Goal: Task Accomplishment & Management: Complete application form

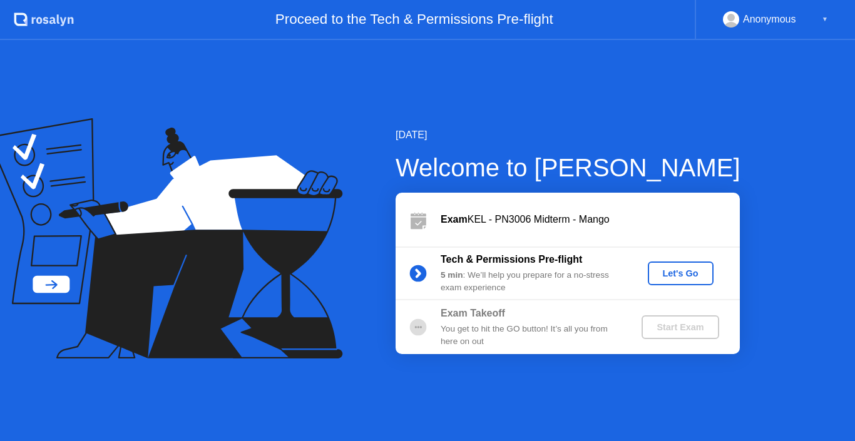
click at [670, 329] on div "Start Exam" at bounding box center [680, 327] width 67 height 10
click at [683, 272] on div "Let's Go" at bounding box center [681, 274] width 56 height 10
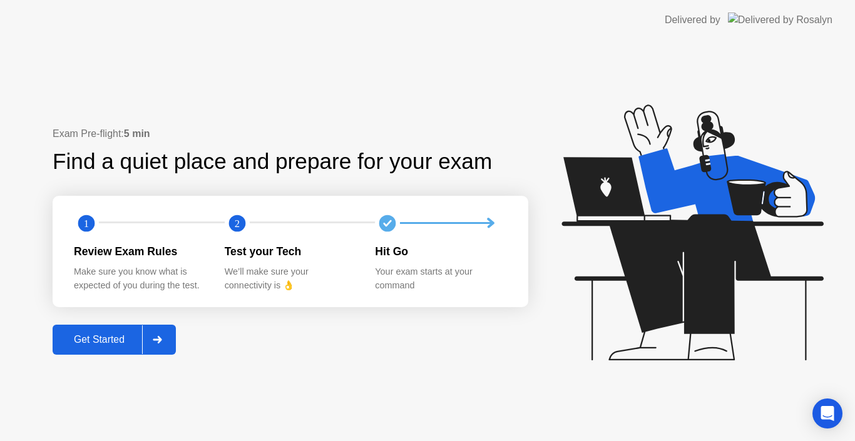
click at [160, 337] on icon at bounding box center [157, 340] width 9 height 8
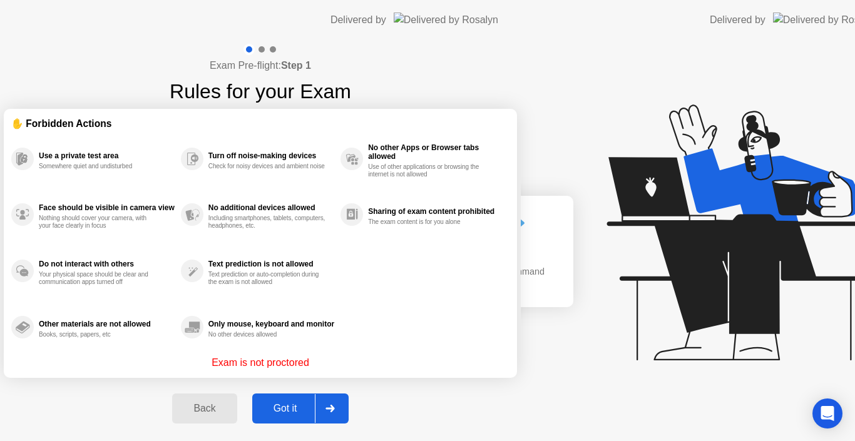
click at [103, 336] on div "Exam Pre-flight: Step 1 Rules for your Exam ✋ Forbidden Actions Use a private t…" at bounding box center [260, 240] width 521 height 401
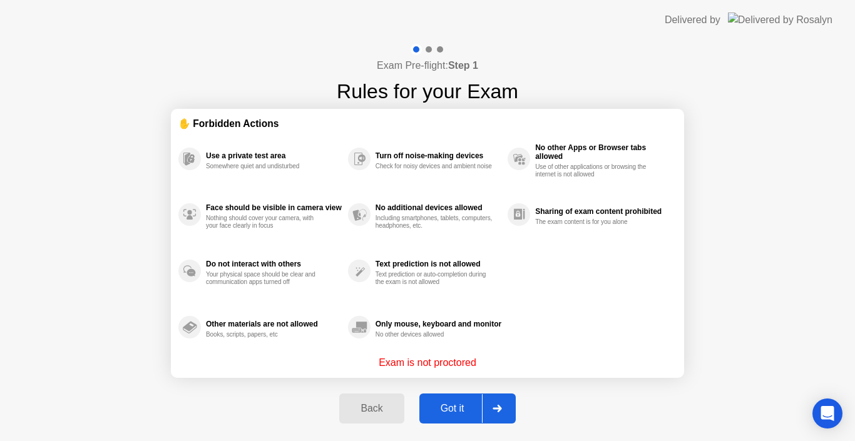
click at [503, 406] on div at bounding box center [497, 408] width 30 height 29
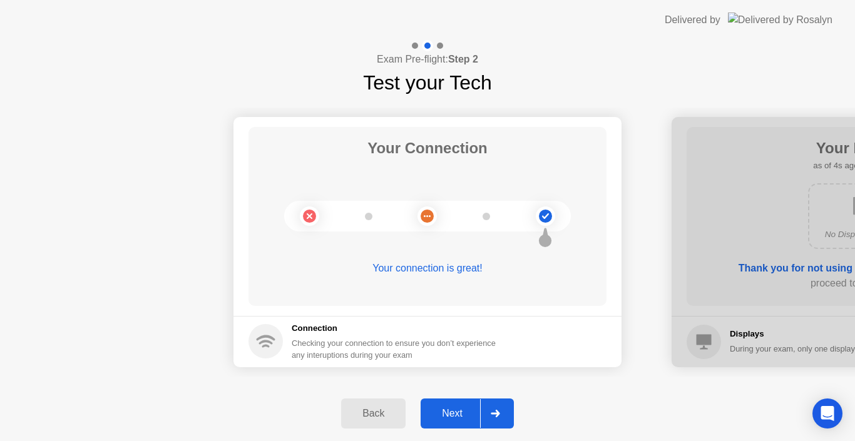
click at [503, 406] on div at bounding box center [495, 413] width 30 height 29
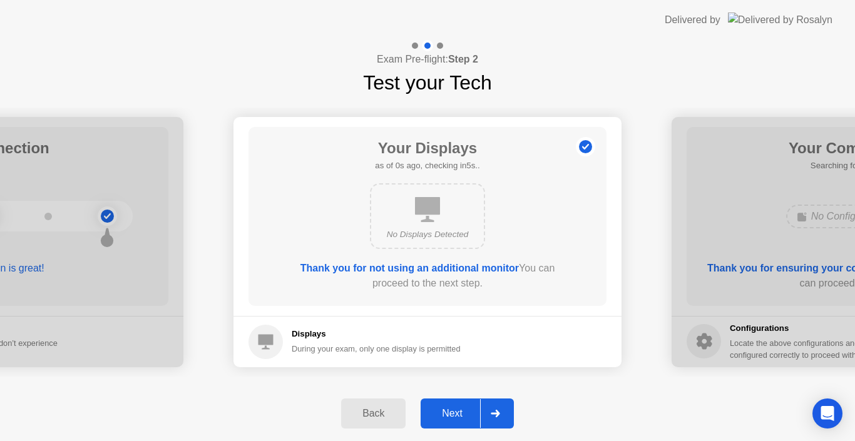
click at [503, 406] on div at bounding box center [495, 413] width 30 height 29
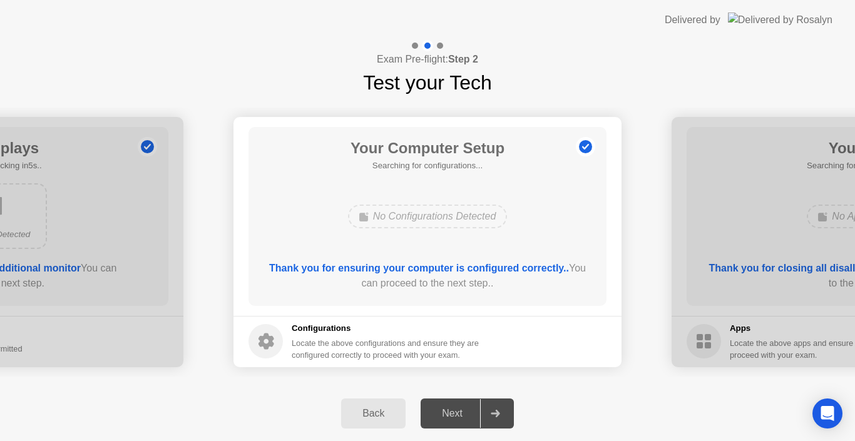
click at [503, 406] on div at bounding box center [495, 413] width 30 height 29
click at [500, 413] on icon at bounding box center [495, 414] width 9 height 8
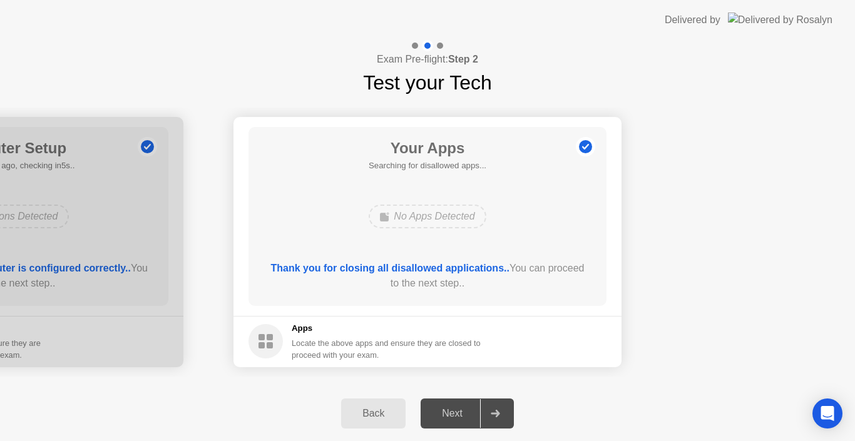
click at [500, 413] on icon at bounding box center [495, 414] width 9 height 8
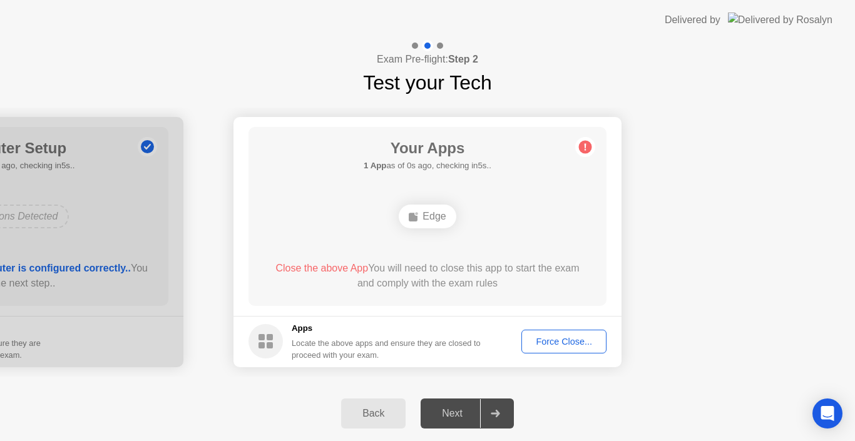
click at [500, 413] on icon at bounding box center [495, 414] width 9 height 8
click at [321, 270] on span "Close the above App" at bounding box center [321, 268] width 93 height 11
click at [560, 337] on div "Force Close..." at bounding box center [564, 342] width 76 height 10
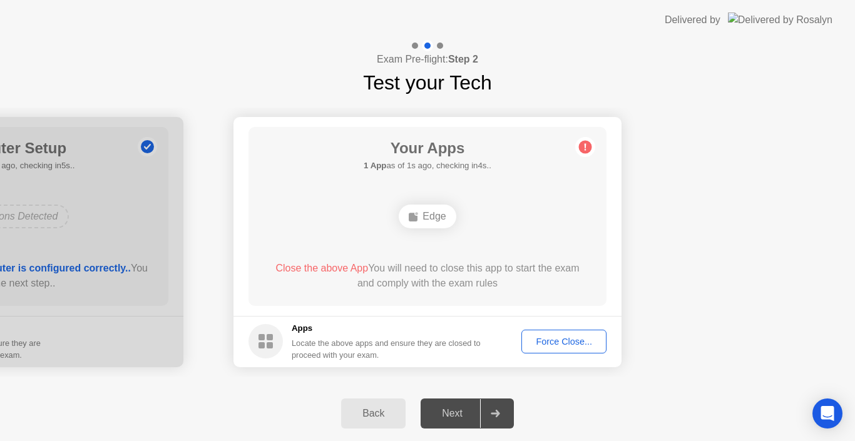
click at [576, 337] on div "Force Close..." at bounding box center [564, 342] width 76 height 10
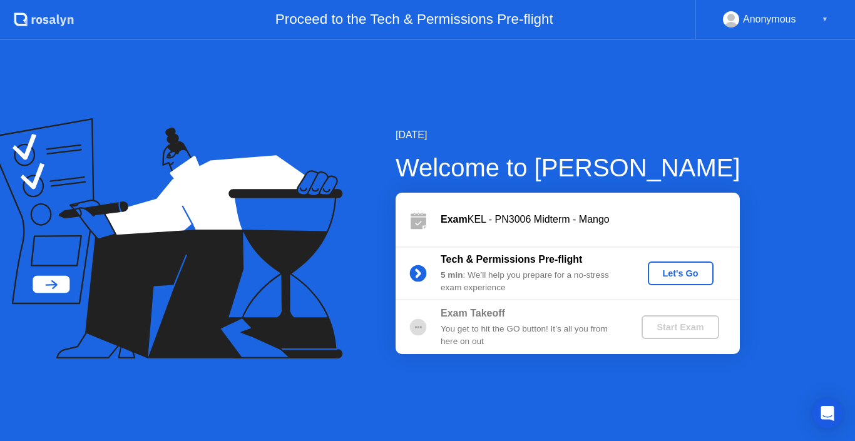
click at [692, 279] on div "Let's Go" at bounding box center [681, 274] width 56 height 10
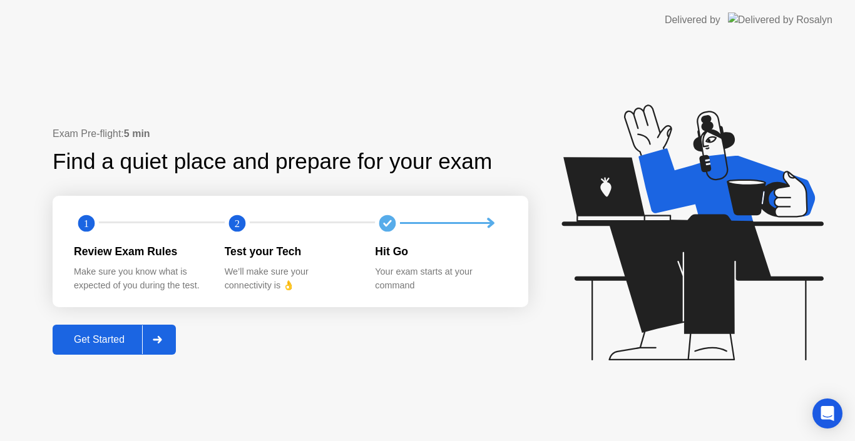
click at [115, 342] on div "Get Started" at bounding box center [99, 339] width 86 height 11
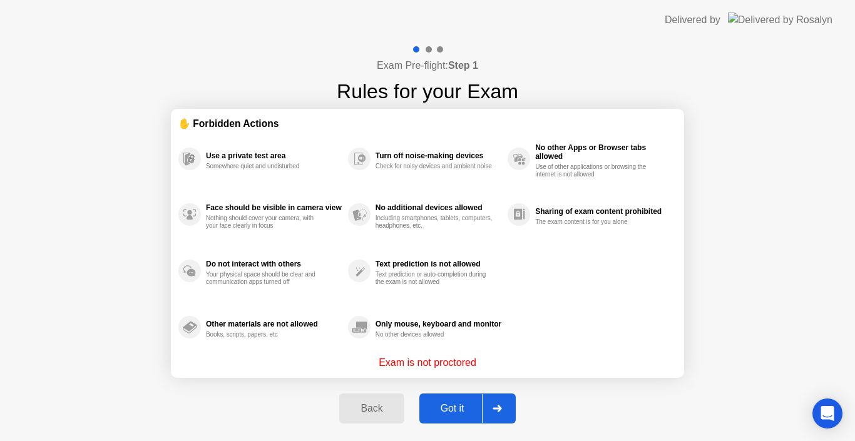
click at [453, 410] on div "Got it" at bounding box center [452, 408] width 59 height 11
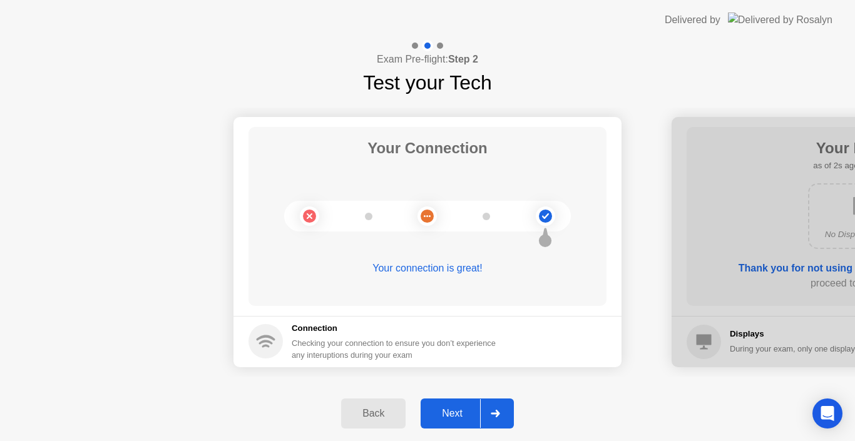
click at [443, 402] on button "Next" at bounding box center [467, 414] width 93 height 30
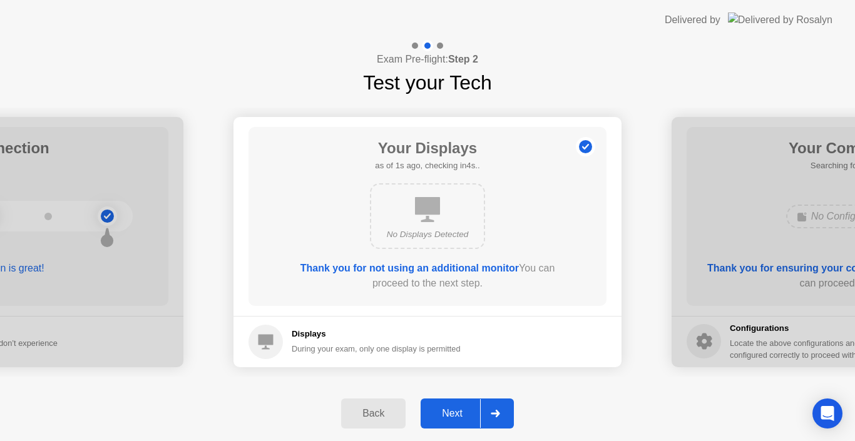
click at [443, 402] on button "Next" at bounding box center [467, 414] width 93 height 30
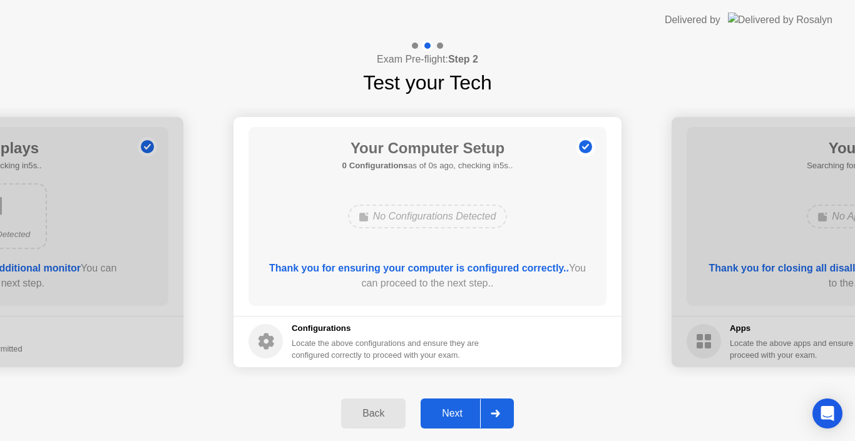
click at [459, 416] on div "Next" at bounding box center [452, 413] width 56 height 11
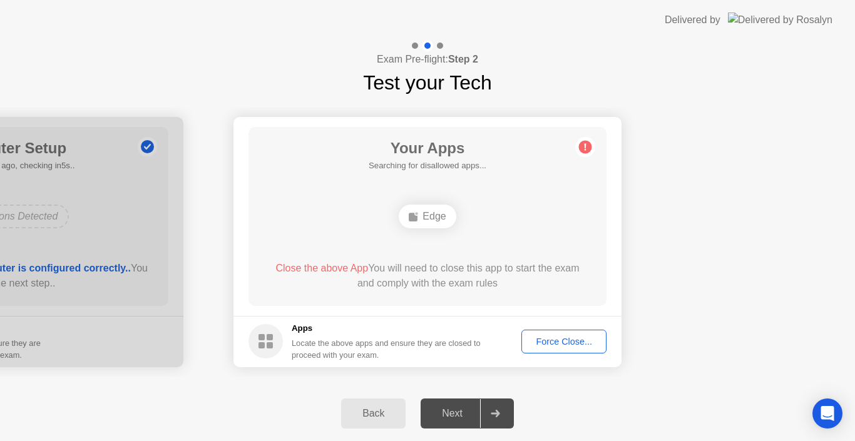
click at [551, 346] on div "Force Close..." at bounding box center [564, 342] width 76 height 10
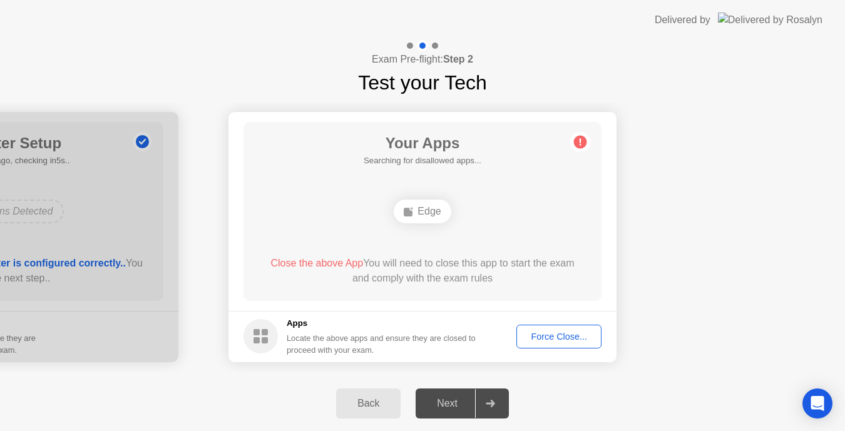
click at [434, 249] on div "Your Apps Searching for disallowed apps... Edge Close the above App You will ne…" at bounding box center [422, 211] width 358 height 179
click at [579, 336] on div "Force Close..." at bounding box center [559, 337] width 76 height 10
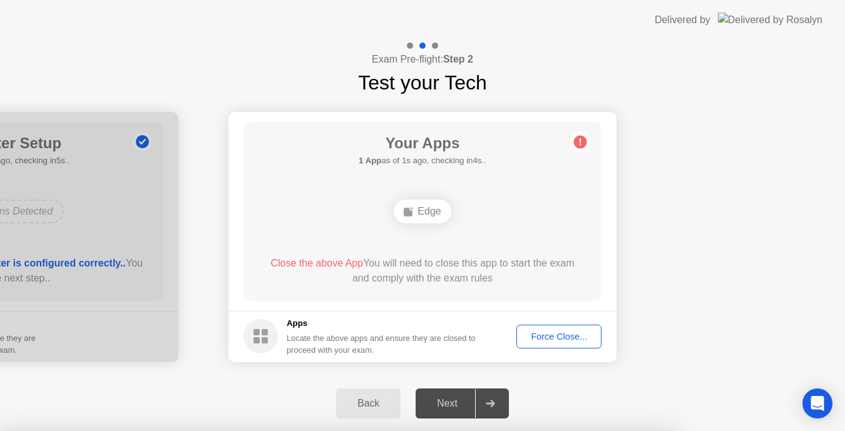
click at [579, 431] on div at bounding box center [422, 431] width 845 height 0
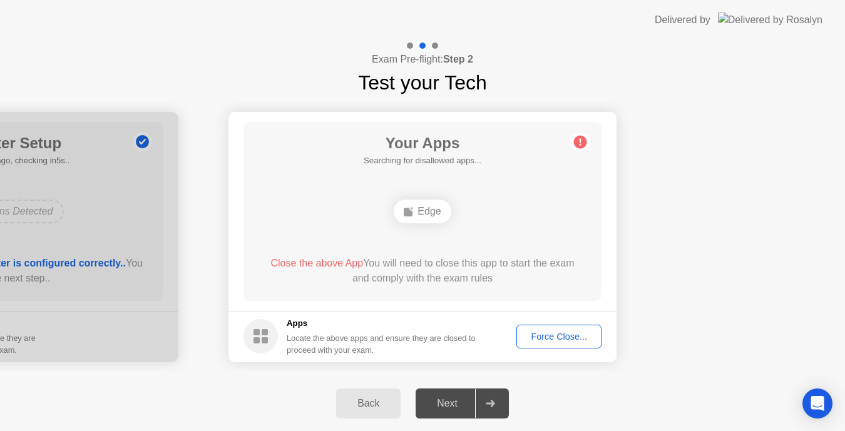
click at [322, 264] on span "Close the above App" at bounding box center [316, 263] width 93 height 11
click at [557, 336] on div "Force Close..." at bounding box center [559, 337] width 76 height 10
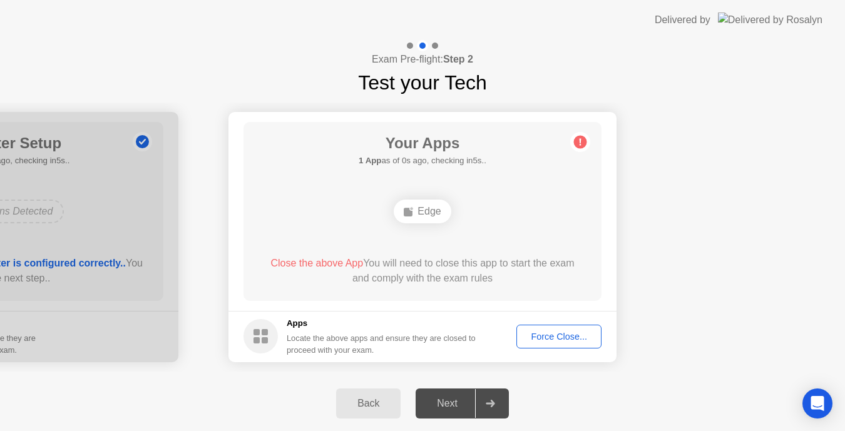
click at [493, 401] on icon at bounding box center [490, 404] width 9 height 8
click at [460, 398] on div "Next" at bounding box center [447, 403] width 56 height 11
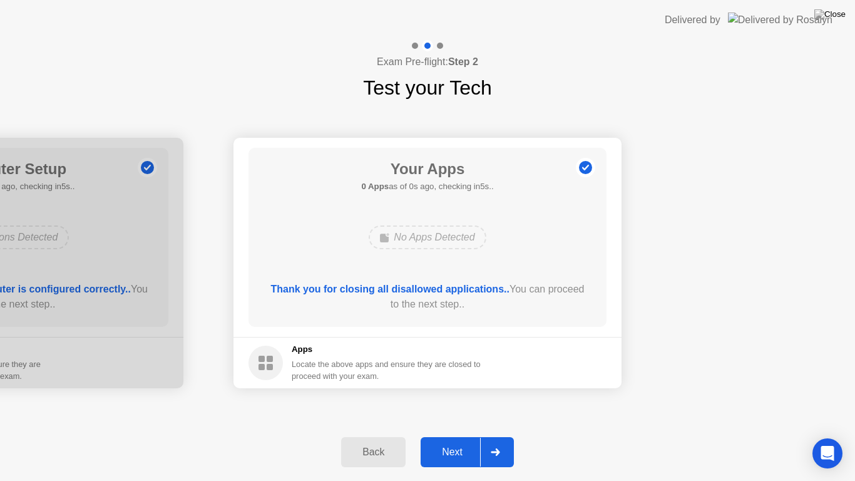
click at [451, 441] on div "Next" at bounding box center [452, 451] width 56 height 11
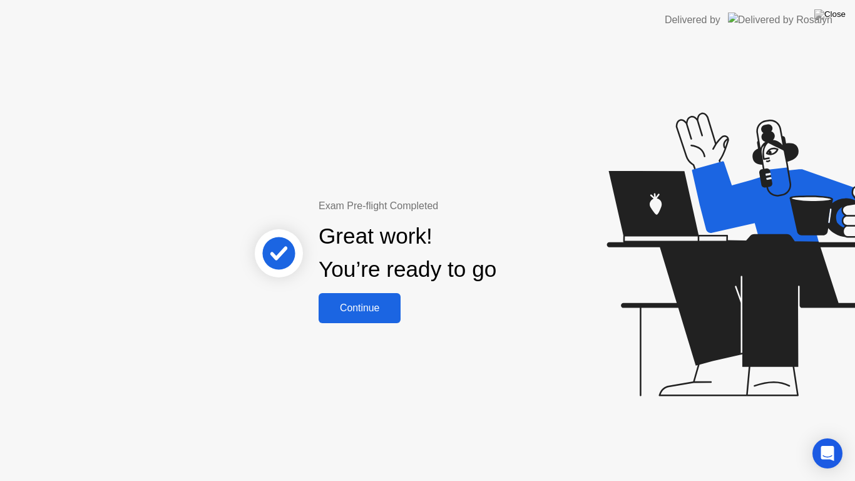
click at [356, 303] on div "Continue" at bounding box center [359, 307] width 74 height 11
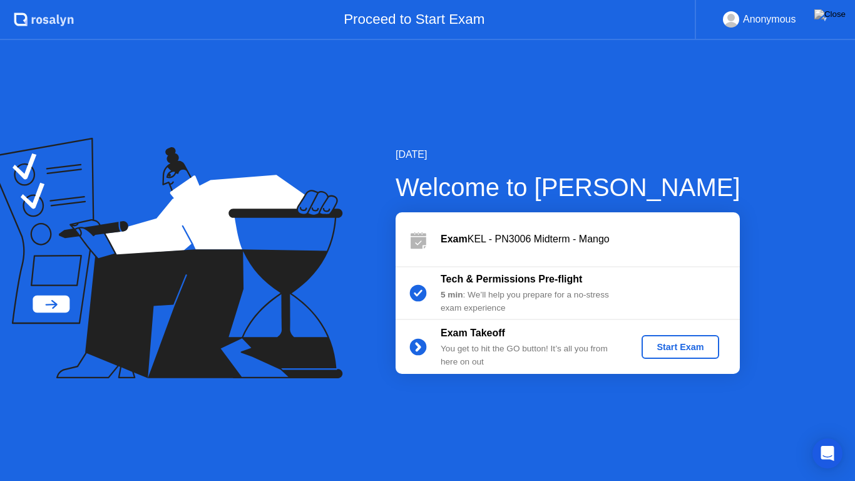
click at [690, 346] on div "Start Exam" at bounding box center [680, 347] width 67 height 10
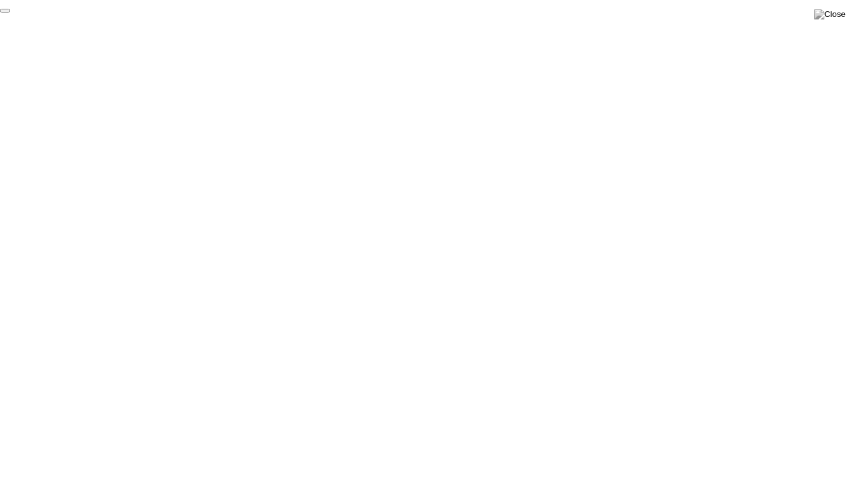
click div "End Proctoring Session"
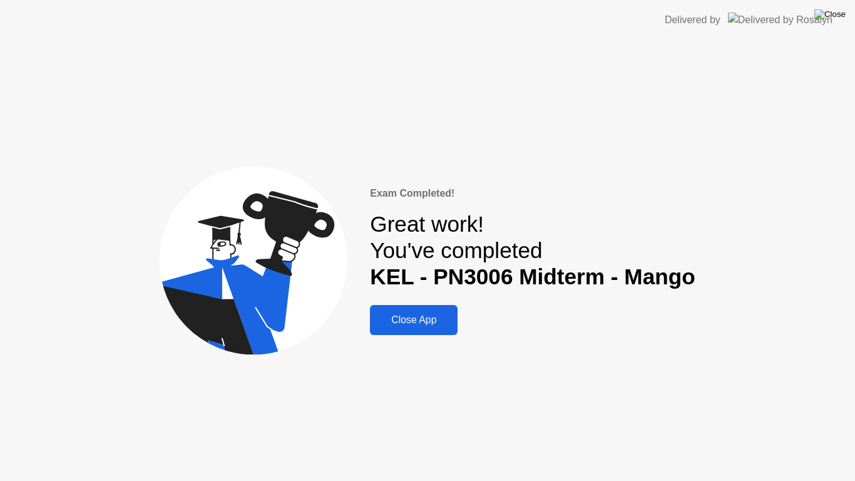
click at [840, 15] on img at bounding box center [829, 14] width 31 height 10
